Goal: Task Accomplishment & Management: Manage account settings

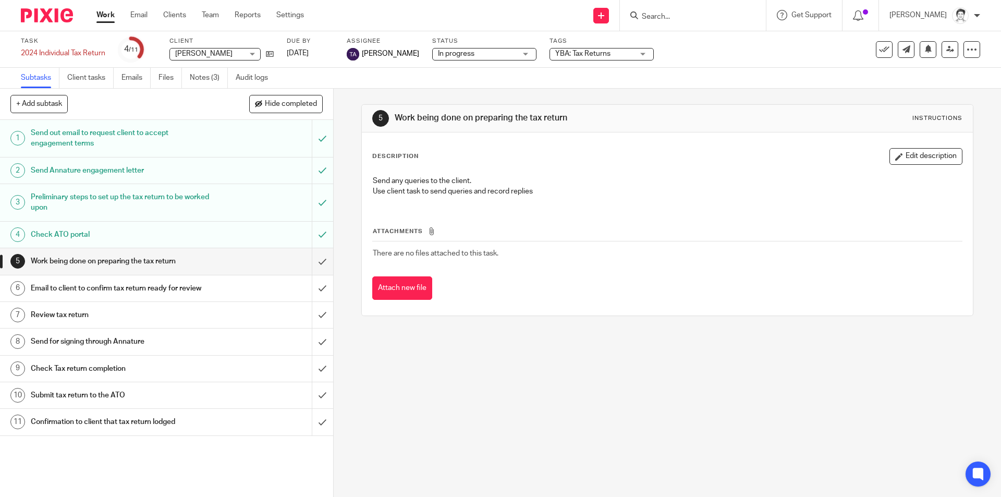
click at [660, 15] on form at bounding box center [696, 15] width 111 height 13
click at [670, 17] on input "Search" at bounding box center [688, 17] width 94 height 9
type input "creemer"
click at [705, 48] on link at bounding box center [731, 45] width 186 height 24
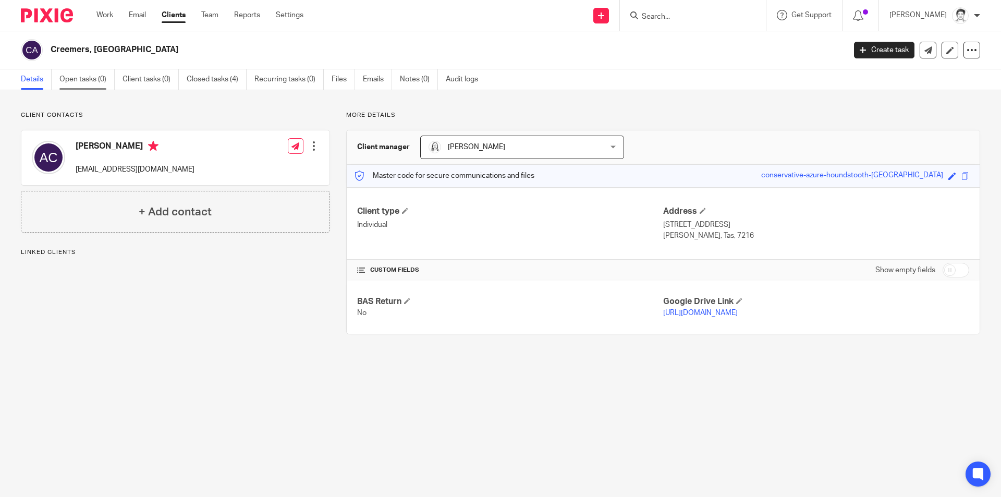
click at [91, 82] on link "Open tasks (0)" at bounding box center [86, 79] width 55 height 20
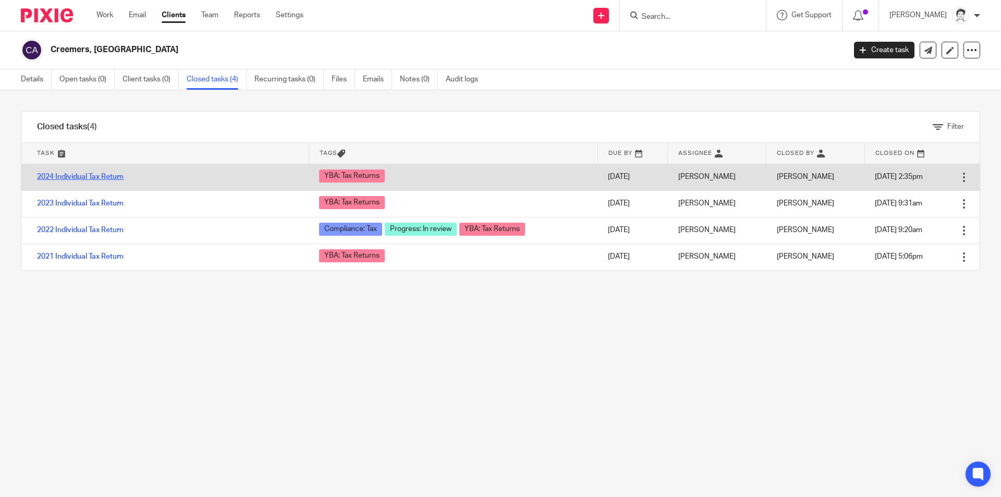
click at [106, 175] on link "2024 Individual Tax Return" at bounding box center [80, 176] width 87 height 7
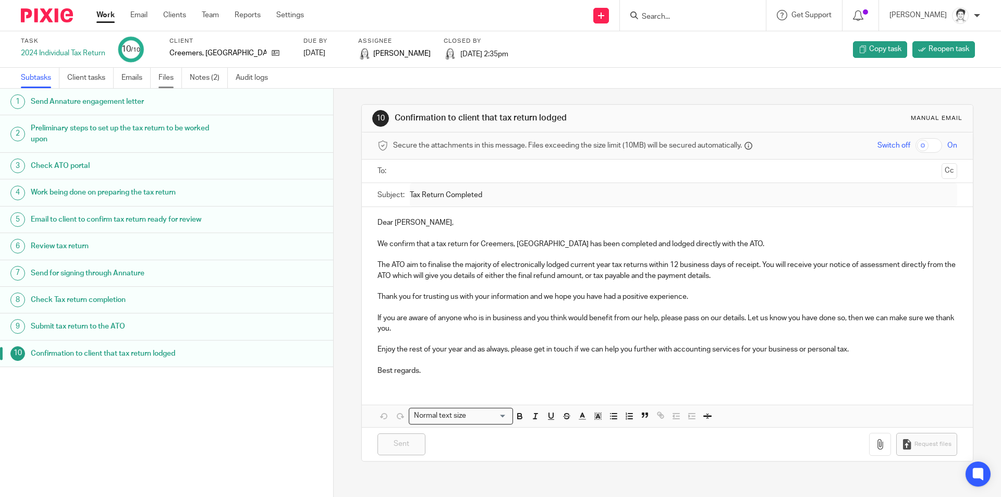
click at [164, 80] on link "Files" at bounding box center [169, 78] width 23 height 20
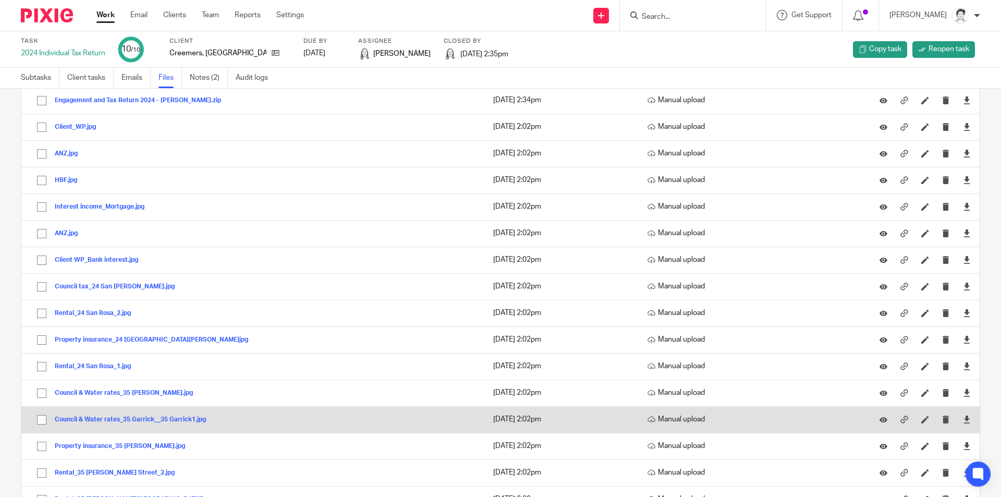
scroll to position [139, 0]
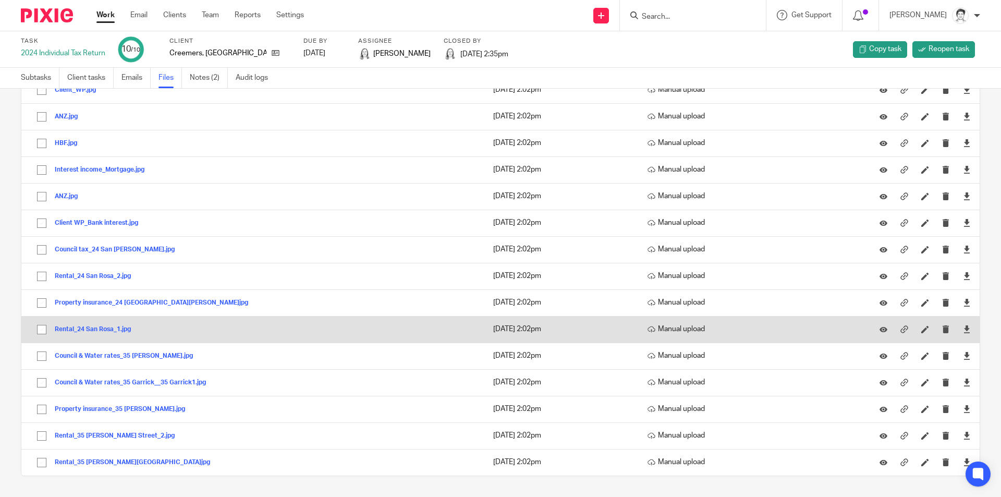
click at [99, 329] on button "Rental_24 San Rosa_1.jpg" at bounding box center [97, 329] width 84 height 7
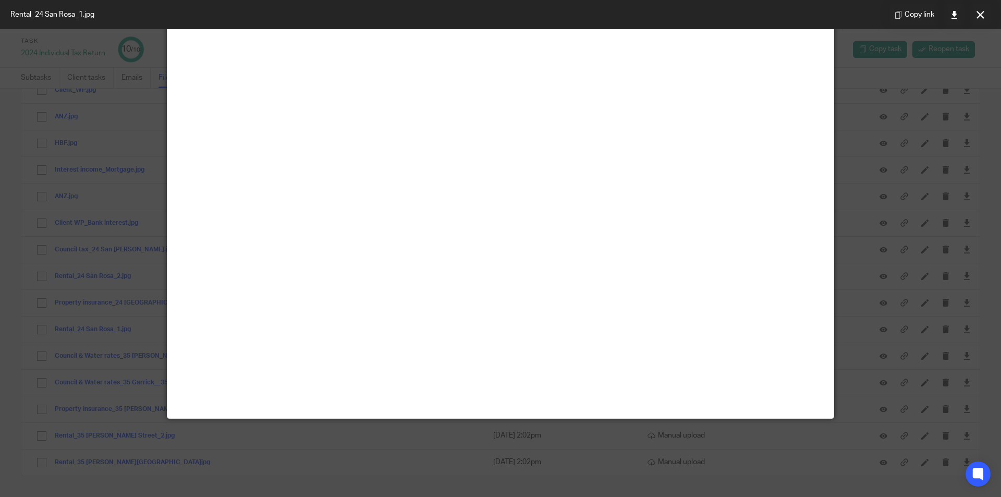
scroll to position [313, 0]
click at [978, 19] on button at bounding box center [979, 14] width 21 height 21
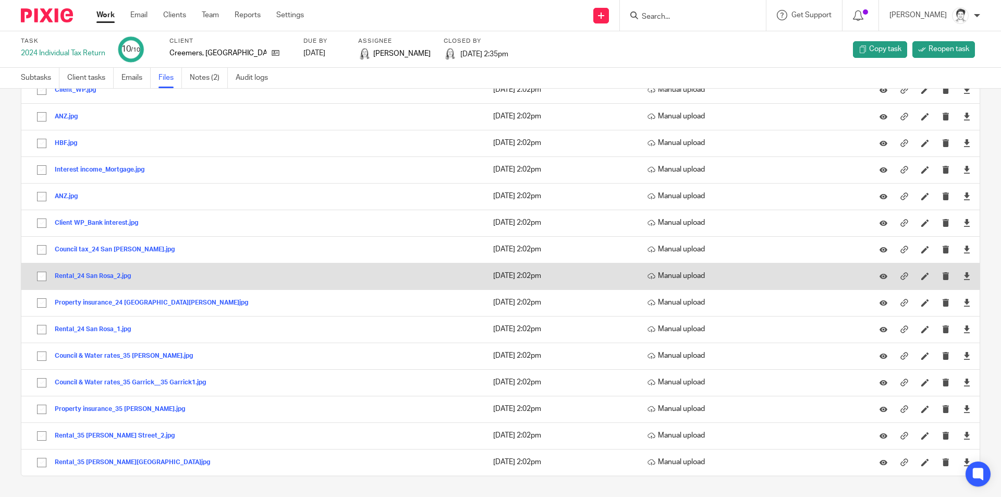
click at [91, 275] on button "Rental_24 San Rosa_2.jpg" at bounding box center [97, 276] width 84 height 7
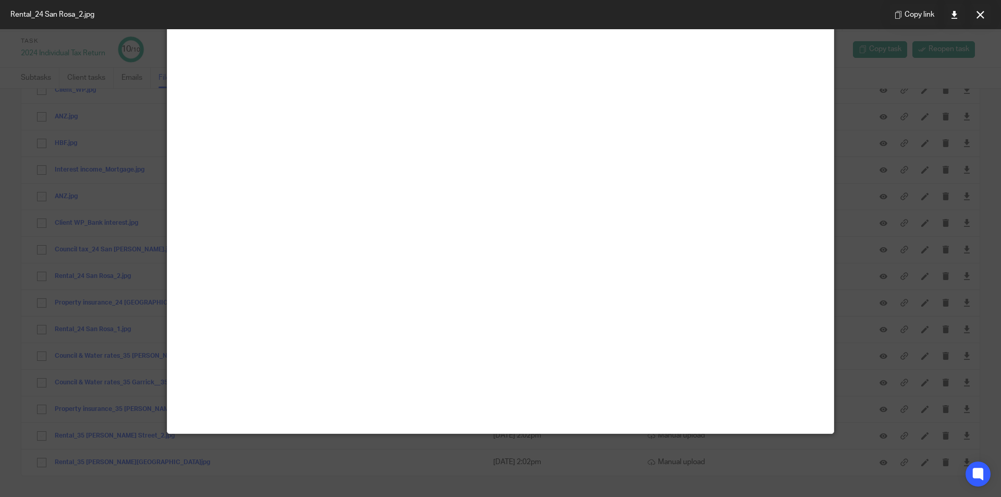
scroll to position [52, 0]
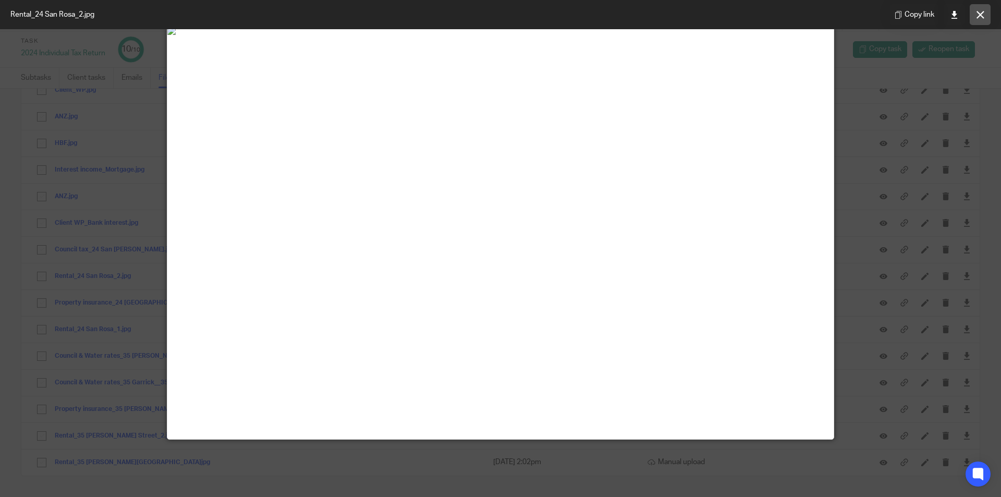
click at [977, 15] on icon at bounding box center [980, 15] width 8 height 8
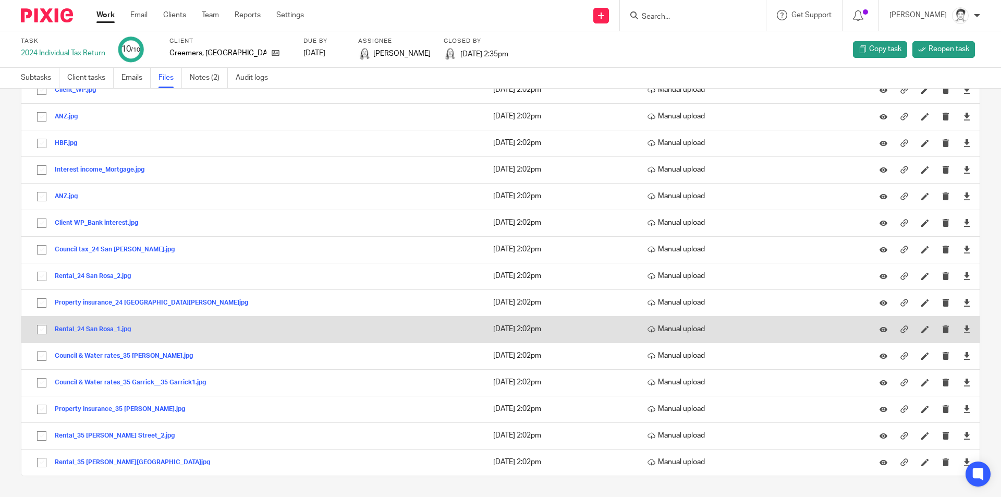
click at [97, 328] on button "Rental_24 San Rosa_1.jpg" at bounding box center [97, 329] width 84 height 7
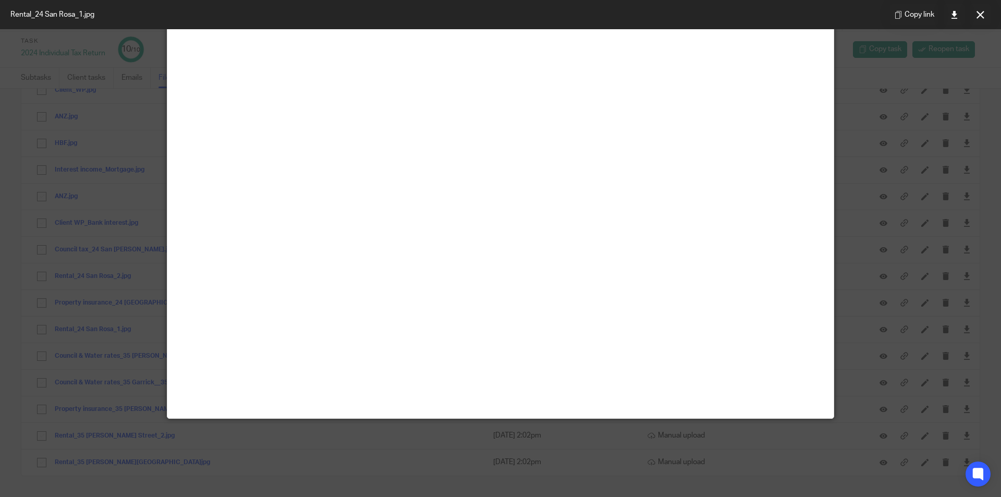
scroll to position [365, 0]
drag, startPoint x: 977, startPoint y: 15, endPoint x: 967, endPoint y: 19, distance: 11.0
click at [977, 15] on icon at bounding box center [980, 15] width 8 height 8
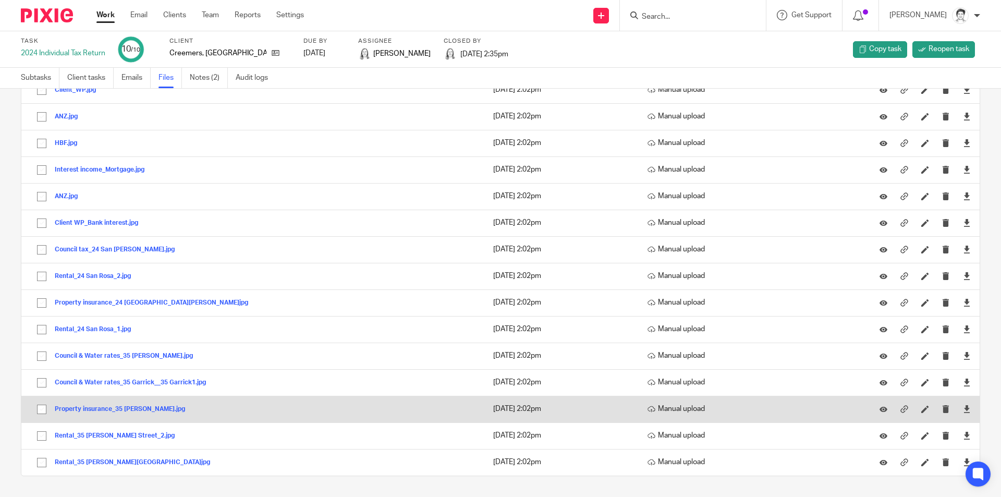
click at [87, 408] on button "Property insurance_35 Garrick.jpg" at bounding box center [124, 408] width 138 height 7
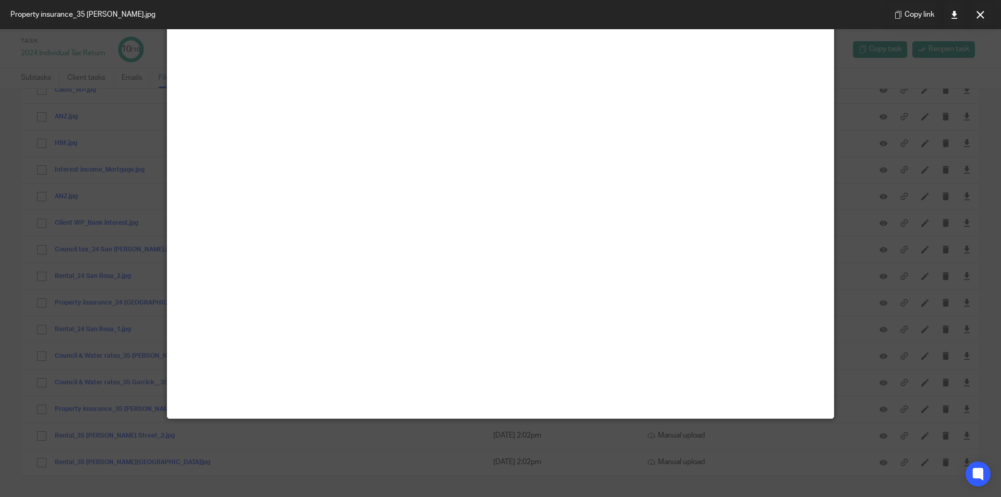
scroll to position [104, 0]
click at [978, 14] on icon at bounding box center [980, 15] width 8 height 8
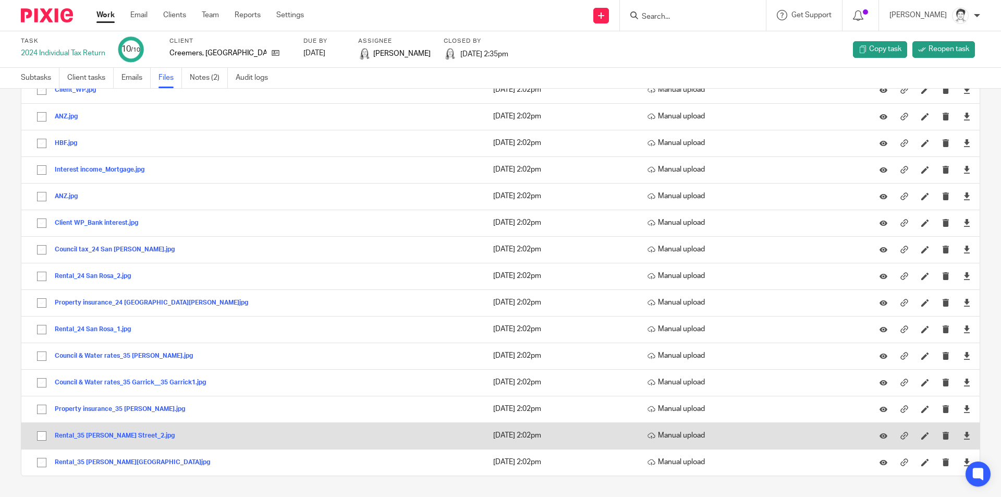
click at [101, 437] on button "Rental_35 Garrick Street_2.jpg" at bounding box center [119, 435] width 128 height 7
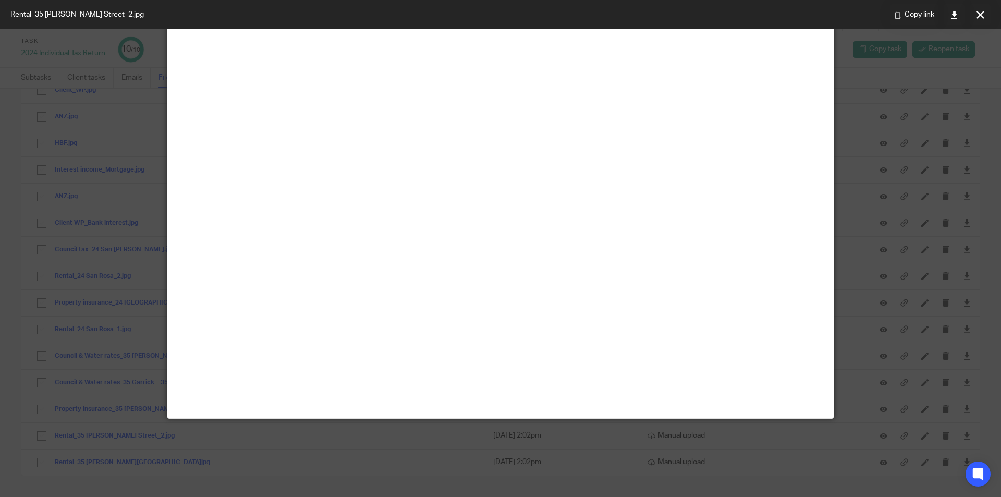
scroll to position [208, 0]
click at [984, 12] on button at bounding box center [979, 14] width 21 height 21
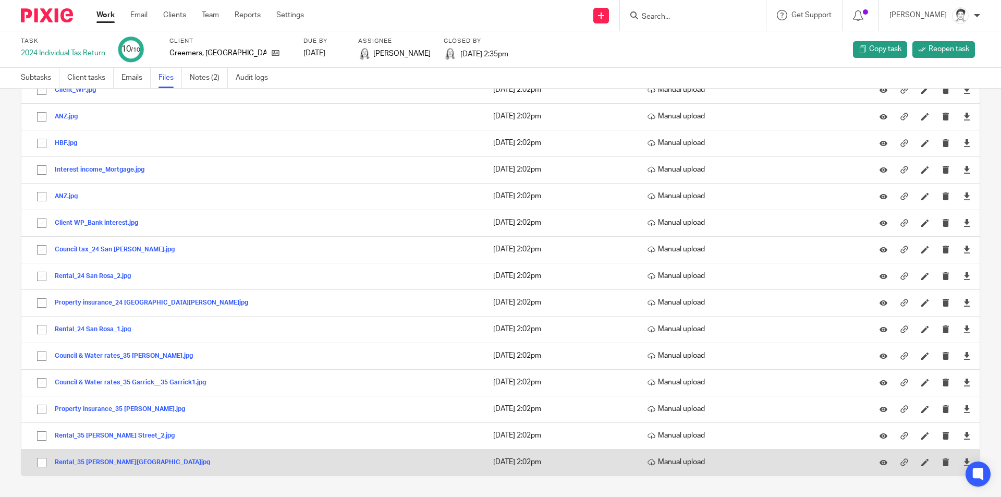
click at [83, 458] on div "Rental_35 Garrick Street.jpg" at bounding box center [136, 462] width 163 height 10
click at [96, 461] on button "Rental_35 Garrick Street.jpg" at bounding box center [136, 462] width 163 height 7
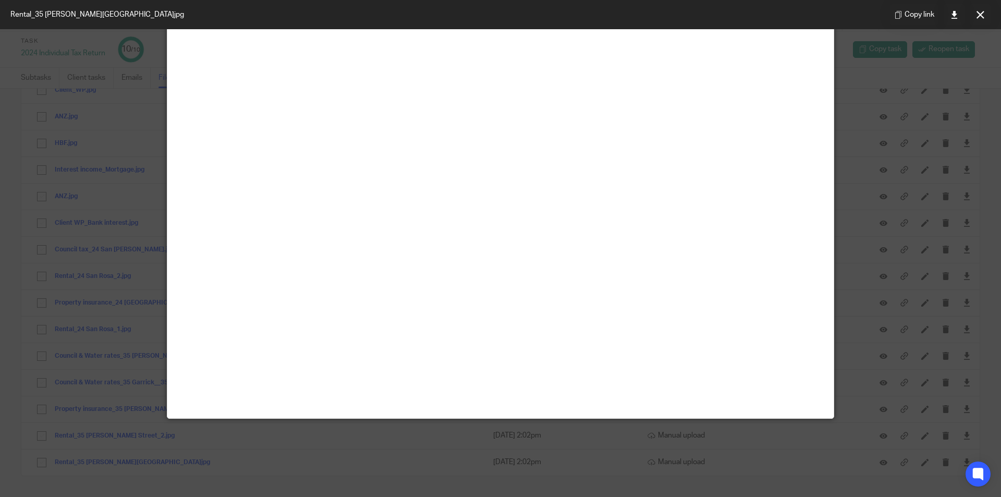
scroll to position [219, 0]
click at [983, 14] on icon at bounding box center [980, 15] width 8 height 8
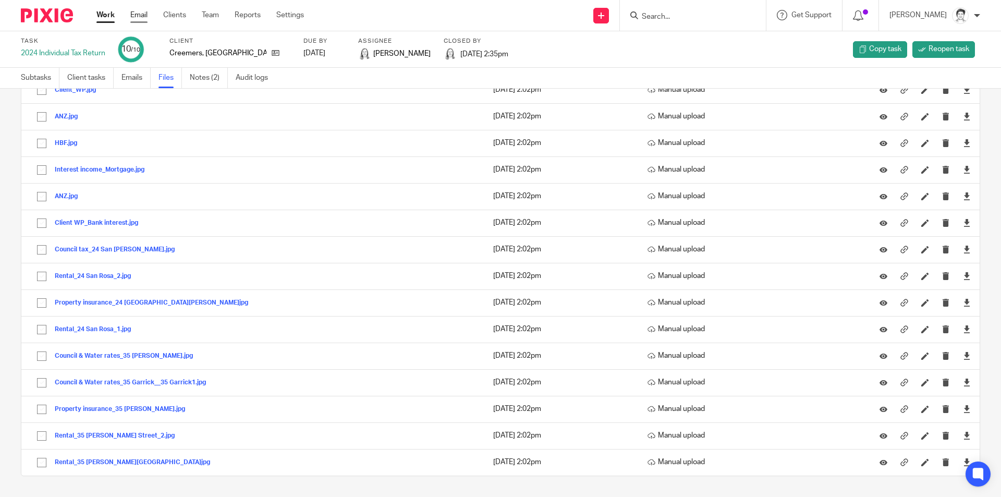
click at [137, 16] on link "Email" at bounding box center [138, 15] width 17 height 10
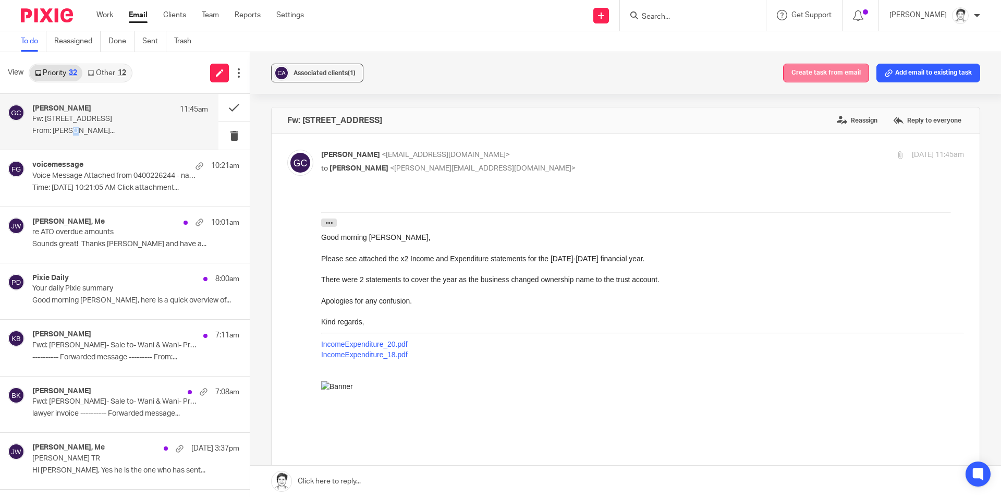
click at [824, 74] on button "Create task from email" at bounding box center [826, 73] width 86 height 19
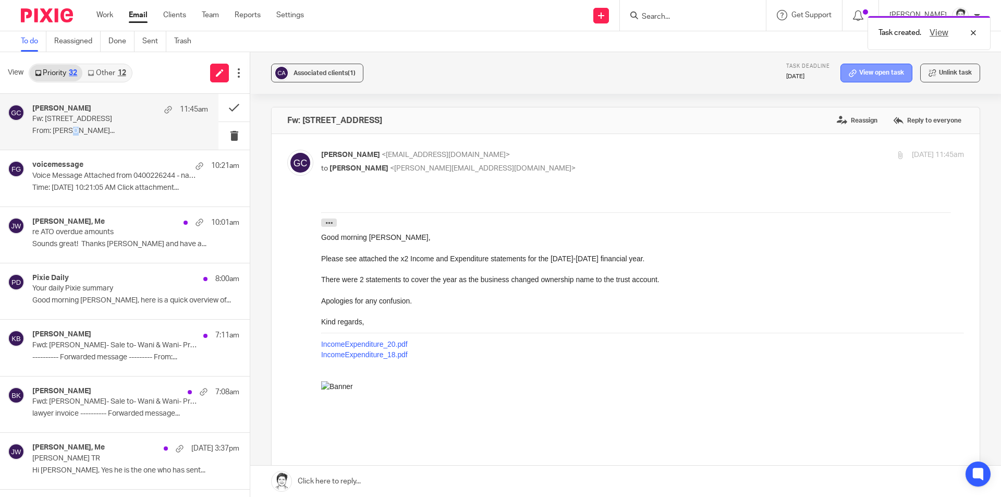
click at [877, 69] on link "View open task" at bounding box center [876, 73] width 72 height 19
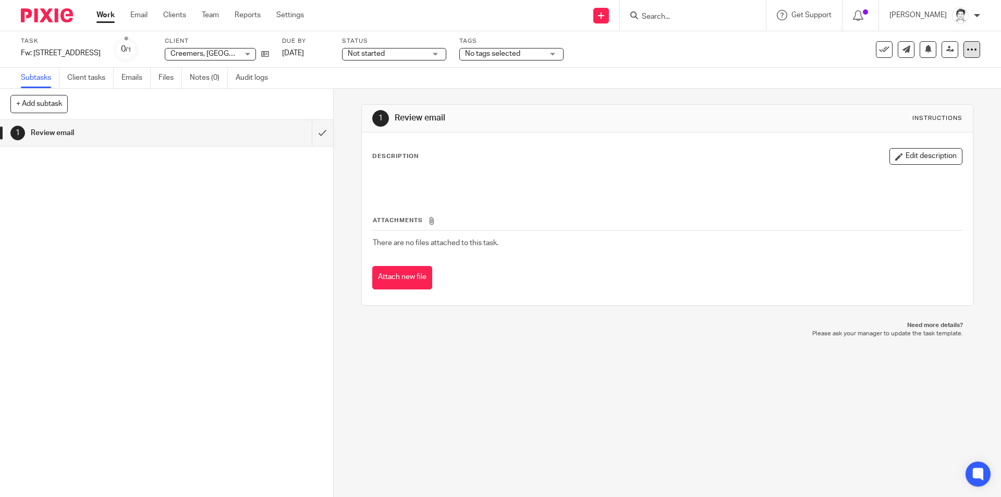
click at [966, 49] on icon at bounding box center [971, 49] width 10 height 10
click at [928, 92] on span "Apply existing template" at bounding box center [928, 91] width 76 height 7
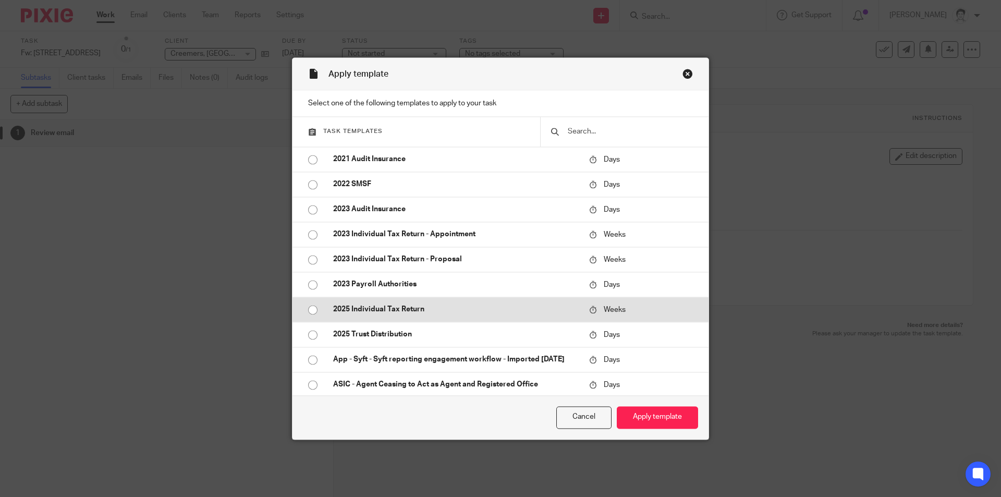
click at [381, 308] on p "2025 Individual Tax Return" at bounding box center [455, 309] width 245 height 10
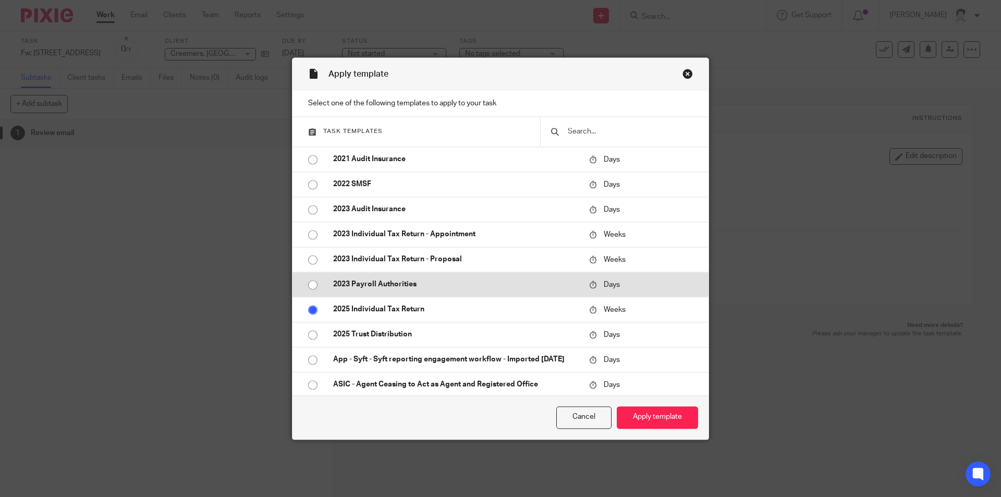
radio input "true"
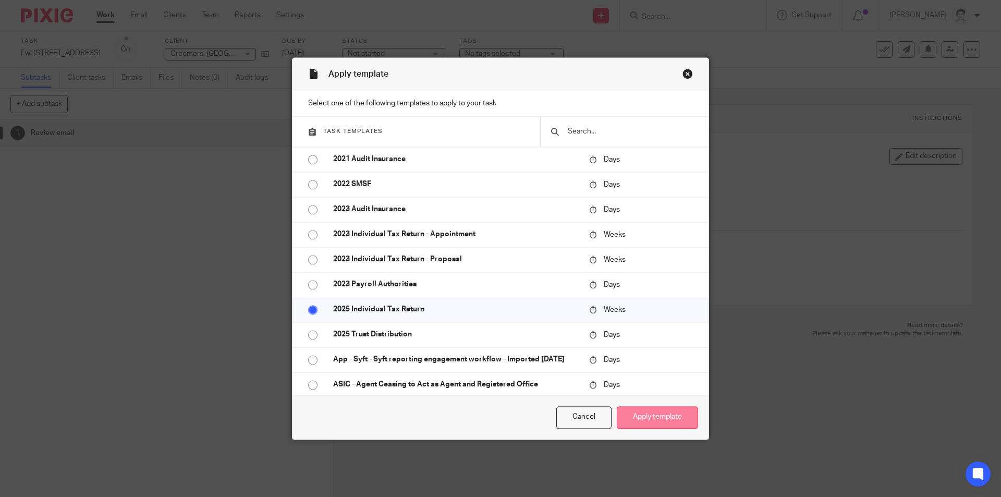
click at [661, 418] on button "Apply template" at bounding box center [657, 417] width 81 height 22
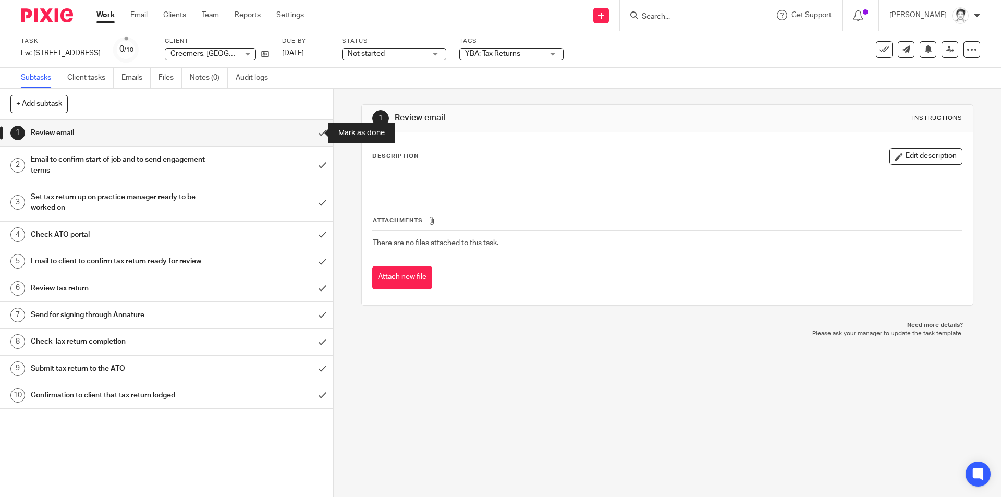
click at [314, 133] on input "submit" at bounding box center [166, 133] width 333 height 26
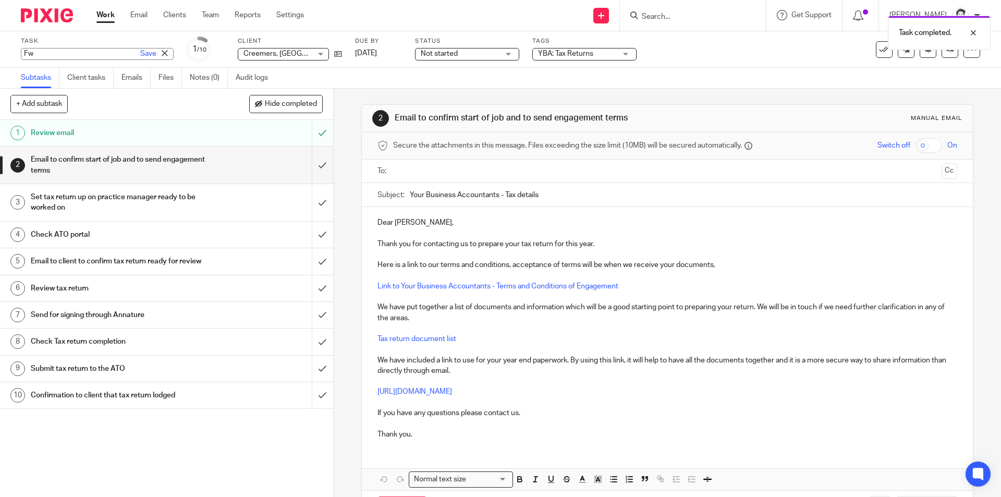
type input "F"
type input "2024 Amended Tax Return"
click at [90, 166] on h1 "Email to confirm start of job and to send engagement terms" at bounding box center [121, 165] width 180 height 27
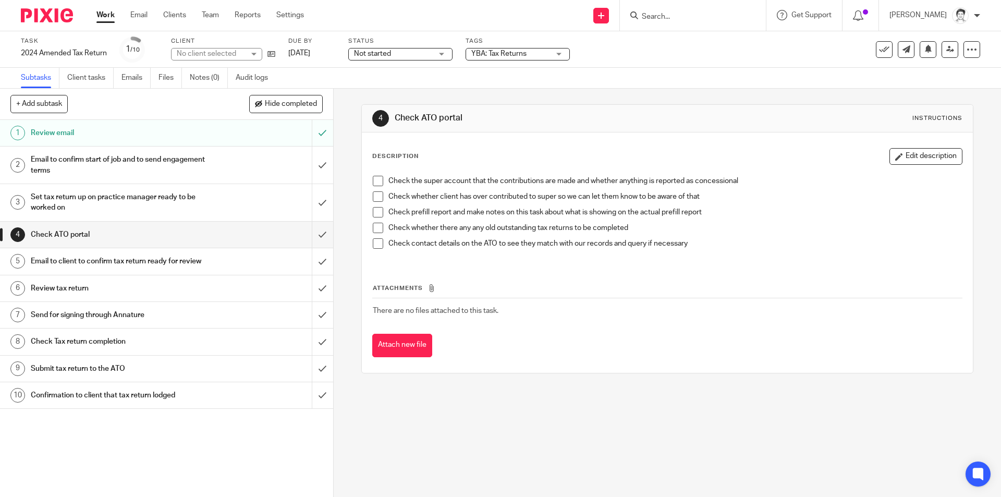
click at [377, 197] on span at bounding box center [378, 196] width 10 height 10
click at [373, 212] on span at bounding box center [378, 212] width 10 height 10
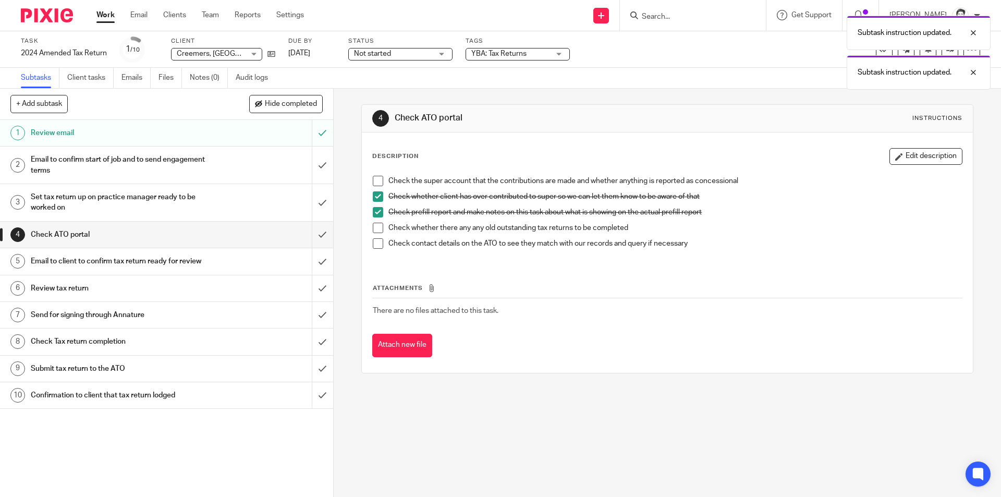
click at [379, 227] on span at bounding box center [378, 228] width 10 height 10
click at [373, 242] on span at bounding box center [378, 243] width 10 height 10
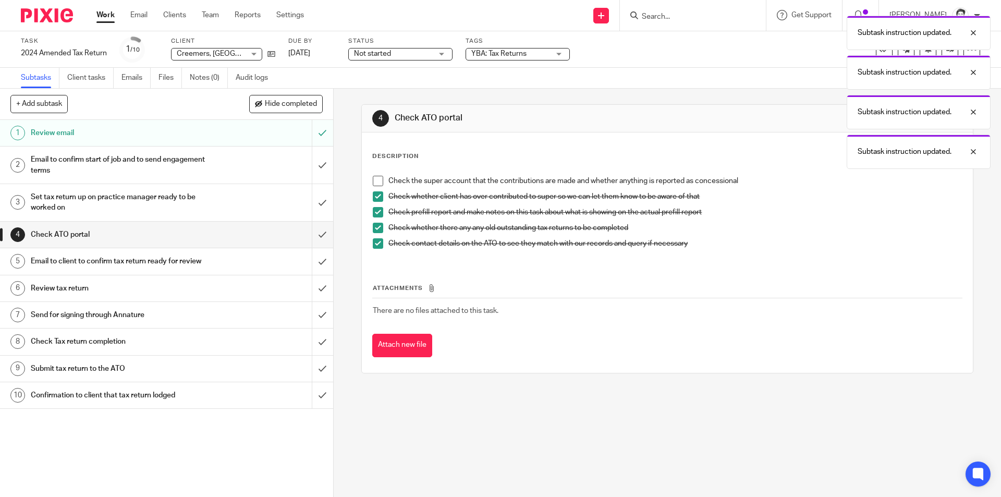
click at [374, 181] on span at bounding box center [378, 181] width 10 height 10
click at [309, 235] on input "submit" at bounding box center [166, 234] width 333 height 26
click at [80, 263] on h1 "Email to client to confirm tax return ready for review" at bounding box center [121, 261] width 180 height 16
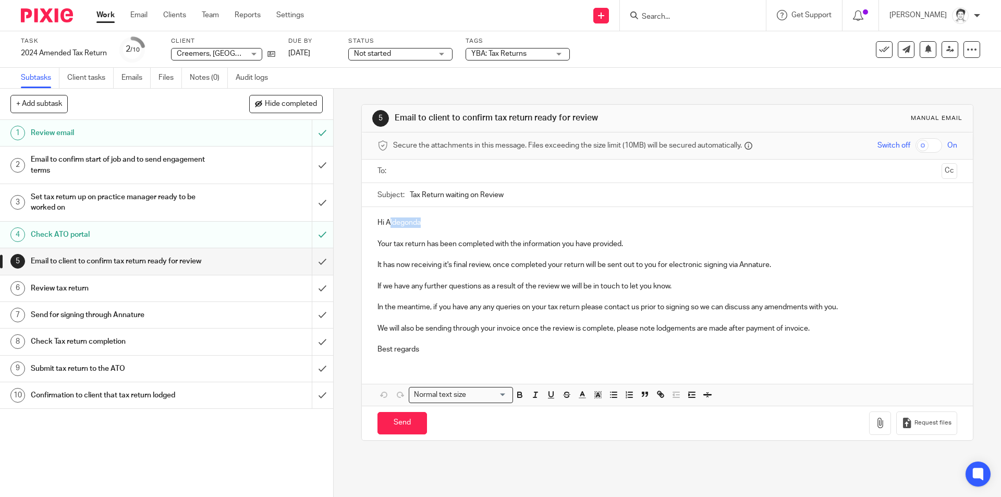
drag, startPoint x: 389, startPoint y: 224, endPoint x: 434, endPoint y: 226, distance: 45.4
click at [435, 227] on p "Hi Aldegonda" at bounding box center [666, 222] width 579 height 10
click at [393, 246] on p "Your tax return has been completed with the information you have provided." at bounding box center [666, 244] width 579 height 10
click at [393, 247] on p "Your tamended ax return has been completed with the information you have provid…" at bounding box center [666, 244] width 579 height 10
click at [657, 244] on p "Your amended ax return has been completed with the information you have provide…" at bounding box center [666, 244] width 579 height 10
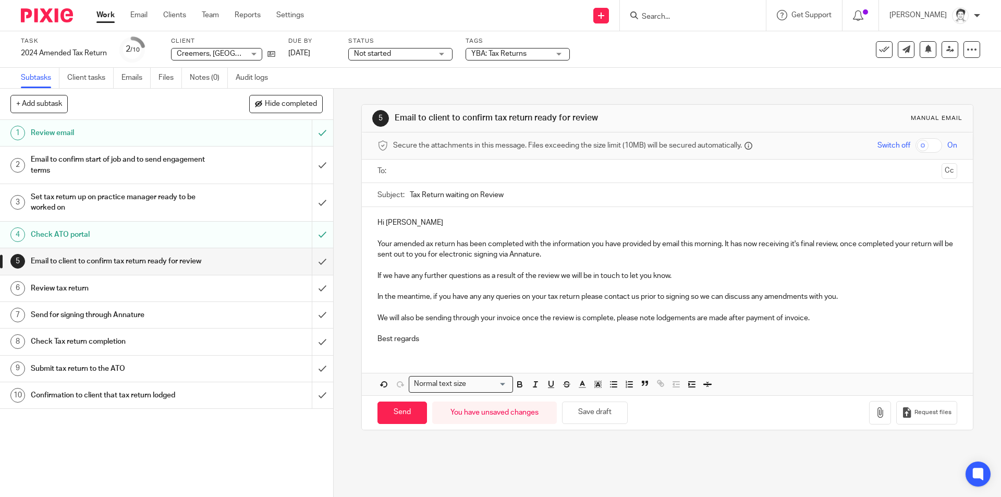
click at [760, 248] on p "Your amended ax return has been completed with the information you have provide…" at bounding box center [666, 249] width 579 height 21
click at [761, 245] on p "Your amended ax return has been completed with the information you have provide…" at bounding box center [666, 249] width 579 height 21
click at [767, 246] on p "Your amended ax return has been completed with the information you have provide…" at bounding box center [666, 249] width 579 height 21
drag, startPoint x: 400, startPoint y: 415, endPoint x: 349, endPoint y: 393, distance: 55.4
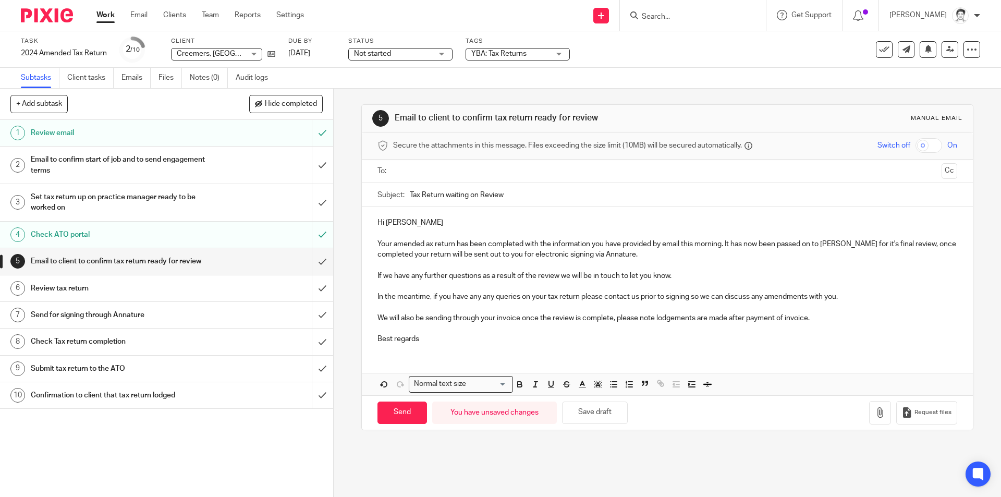
click at [399, 415] on input "Send" at bounding box center [402, 412] width 50 height 22
drag, startPoint x: 452, startPoint y: 173, endPoint x: 458, endPoint y: 174, distance: 5.3
click at [452, 173] on input "text" at bounding box center [667, 171] width 540 height 12
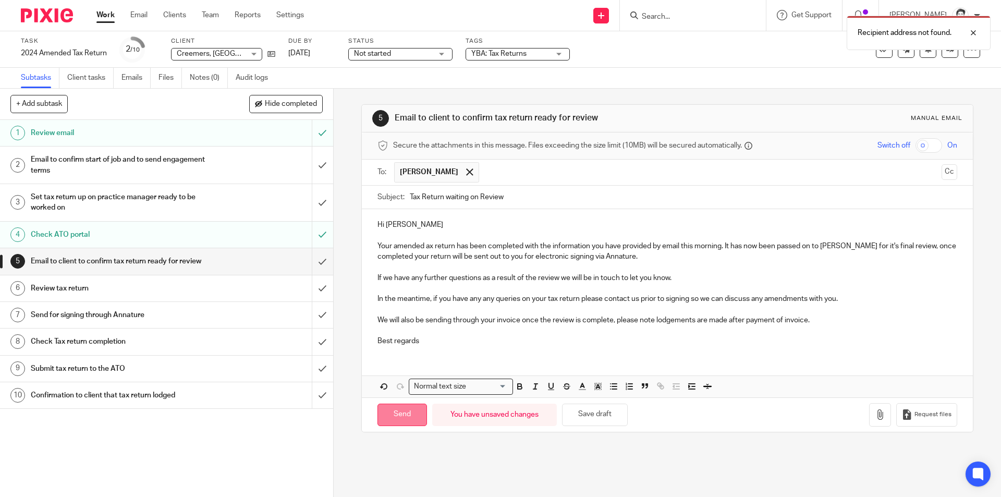
click at [389, 422] on input "Send" at bounding box center [402, 414] width 50 height 22
type input "Sent"
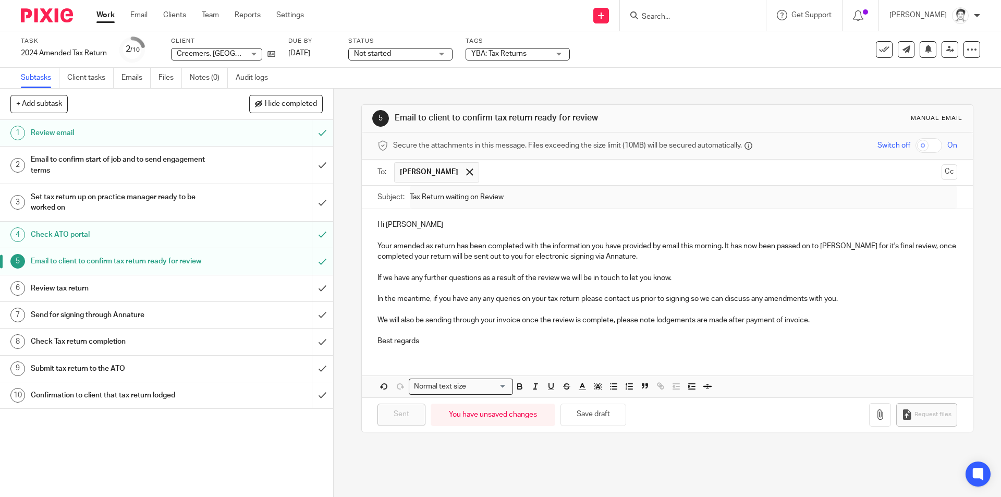
click at [75, 200] on h1 "Set tax return up on practice manager ready to be worked on" at bounding box center [121, 202] width 180 height 27
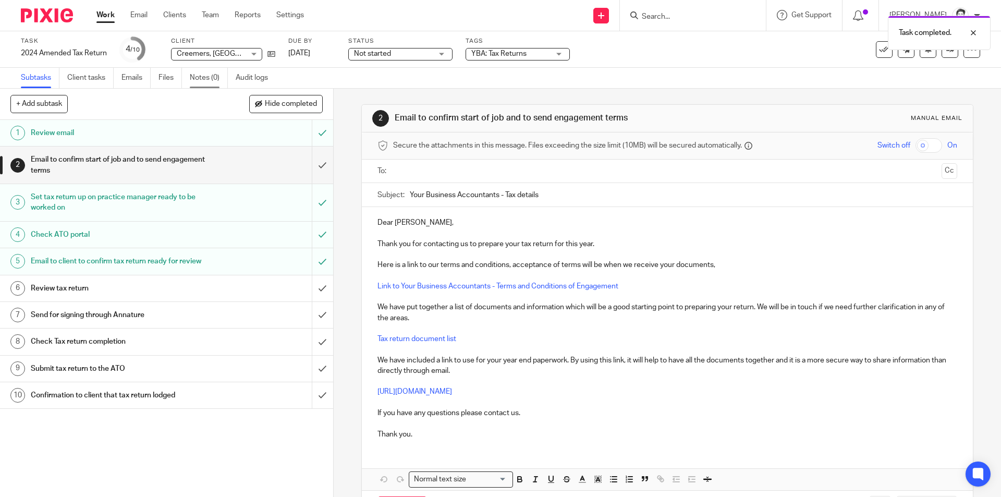
click at [205, 76] on link "Notes (0)" at bounding box center [209, 78] width 38 height 20
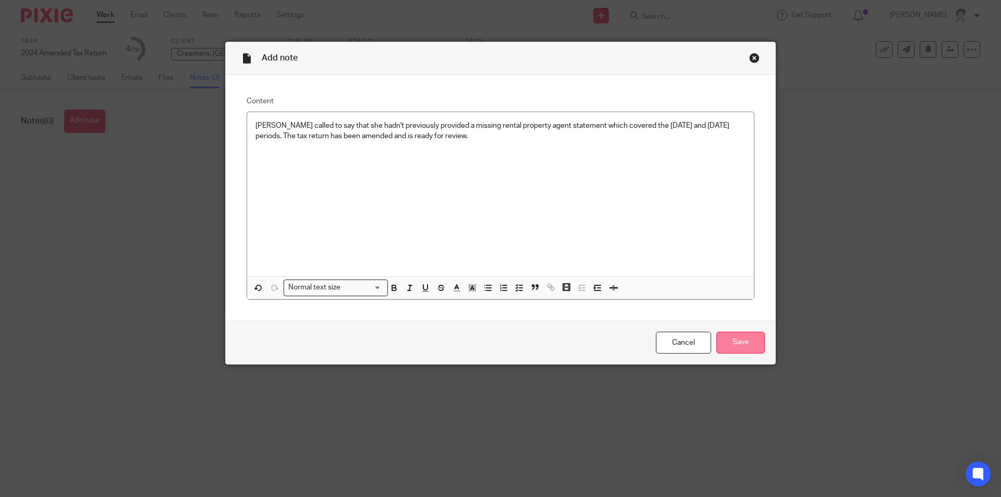
click at [734, 347] on input "Save" at bounding box center [740, 342] width 48 height 22
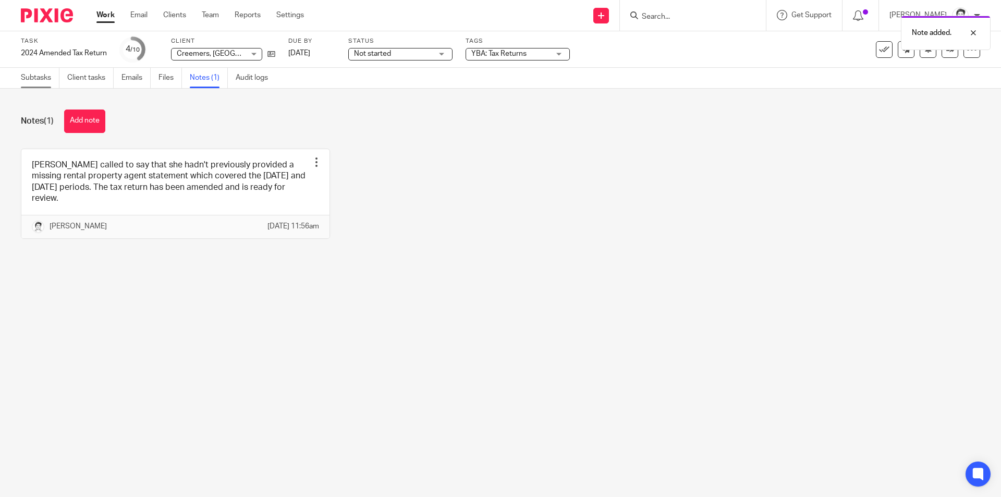
click at [22, 78] on link "Subtasks" at bounding box center [40, 78] width 39 height 20
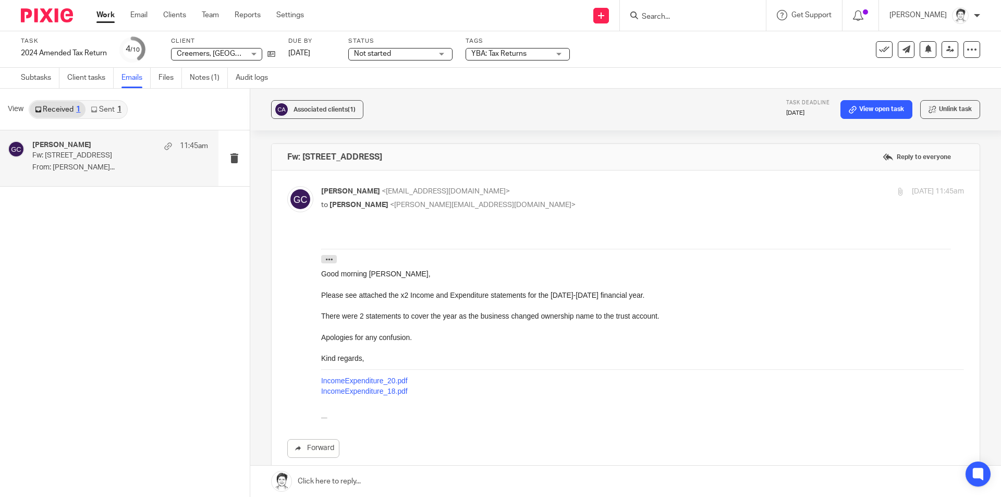
scroll to position [120, 0]
